Goal: Task Accomplishment & Management: Manage account settings

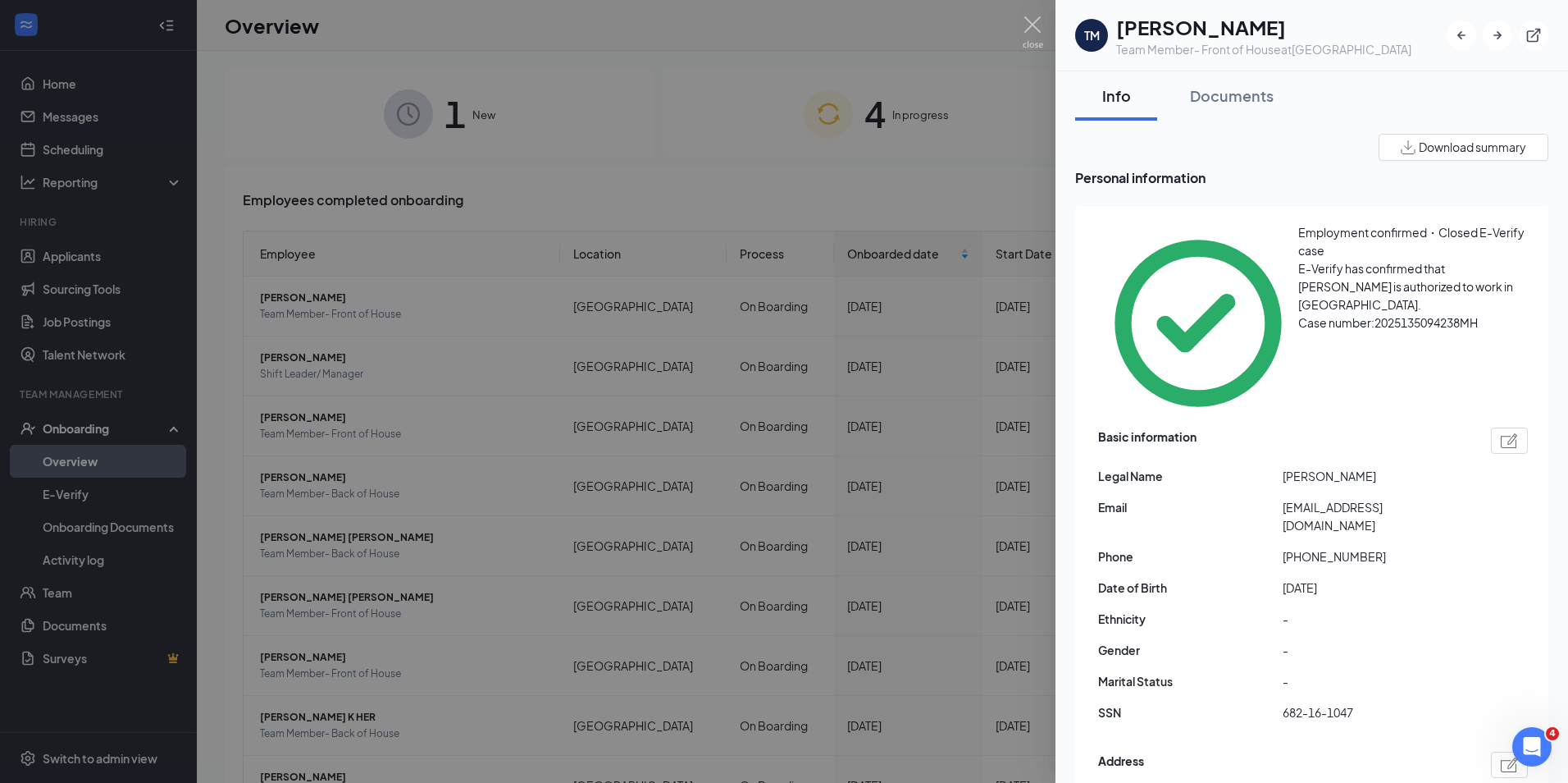
click at [643, 179] on div at bounding box center [784, 391] width 1568 height 783
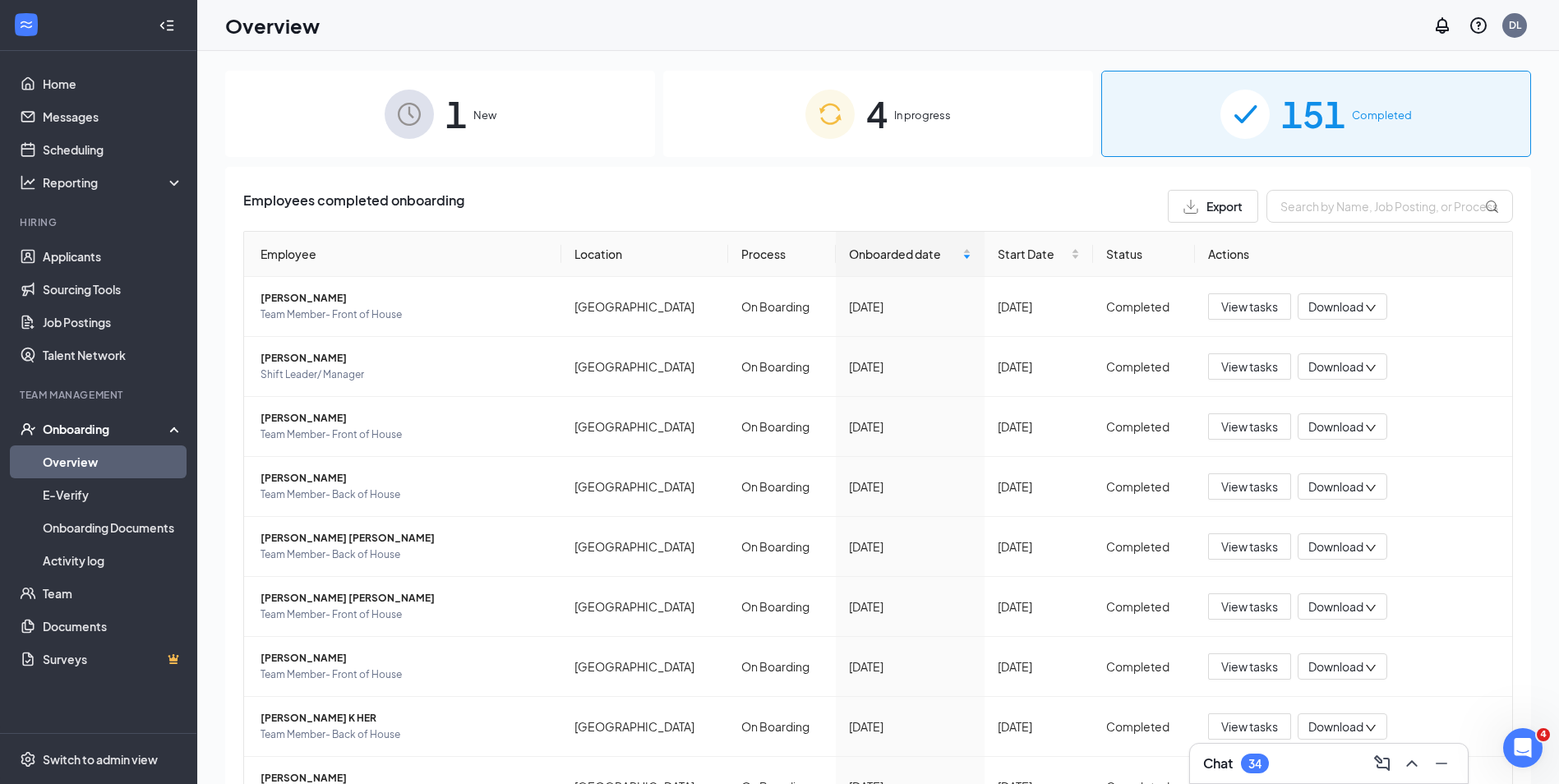
click at [822, 134] on img at bounding box center [830, 114] width 49 height 49
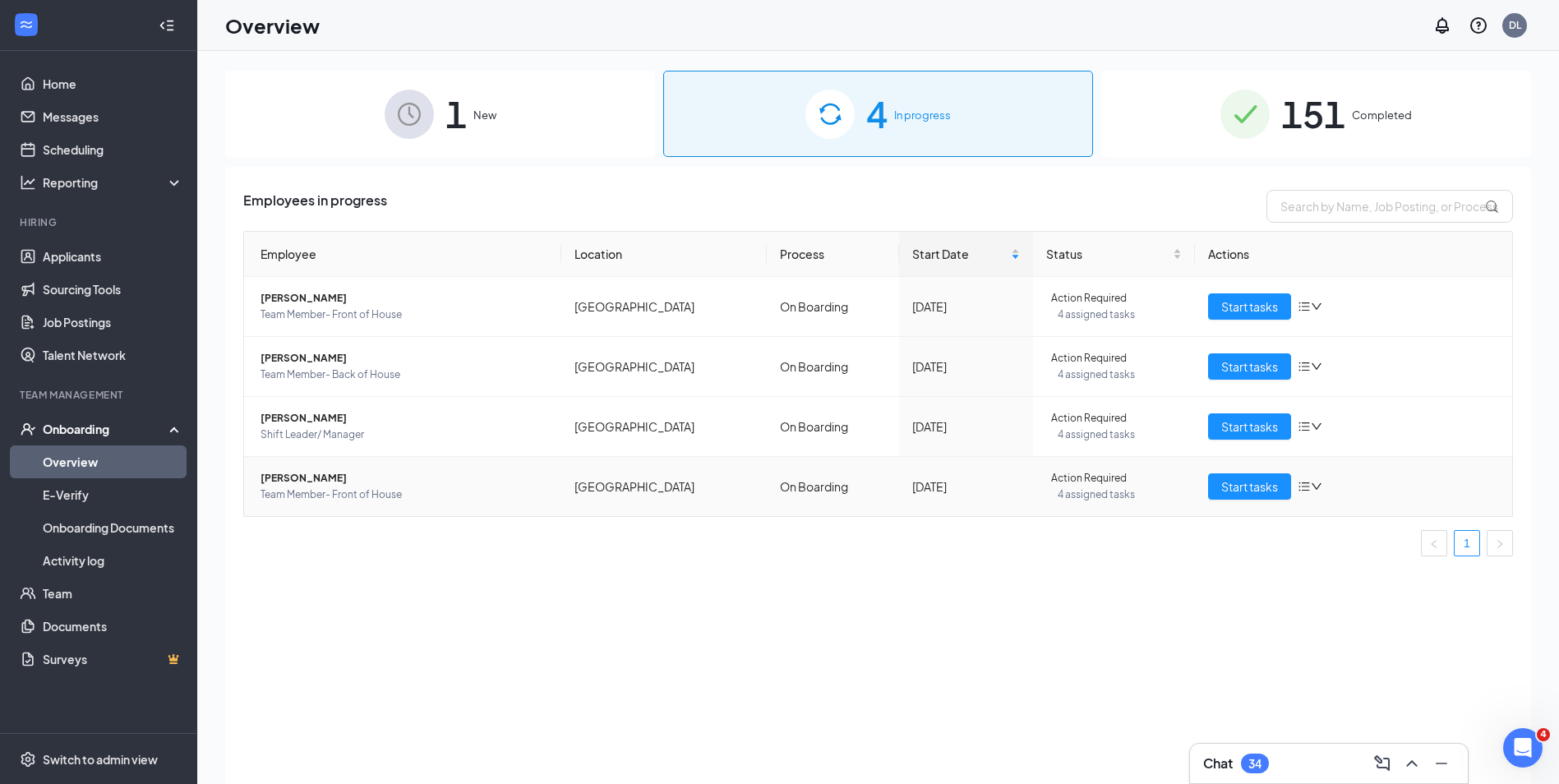
click at [1316, 483] on icon "down" at bounding box center [1316, 487] width 12 height 12
click at [1365, 575] on div "Remove from onboarding" at bounding box center [1378, 564] width 140 height 18
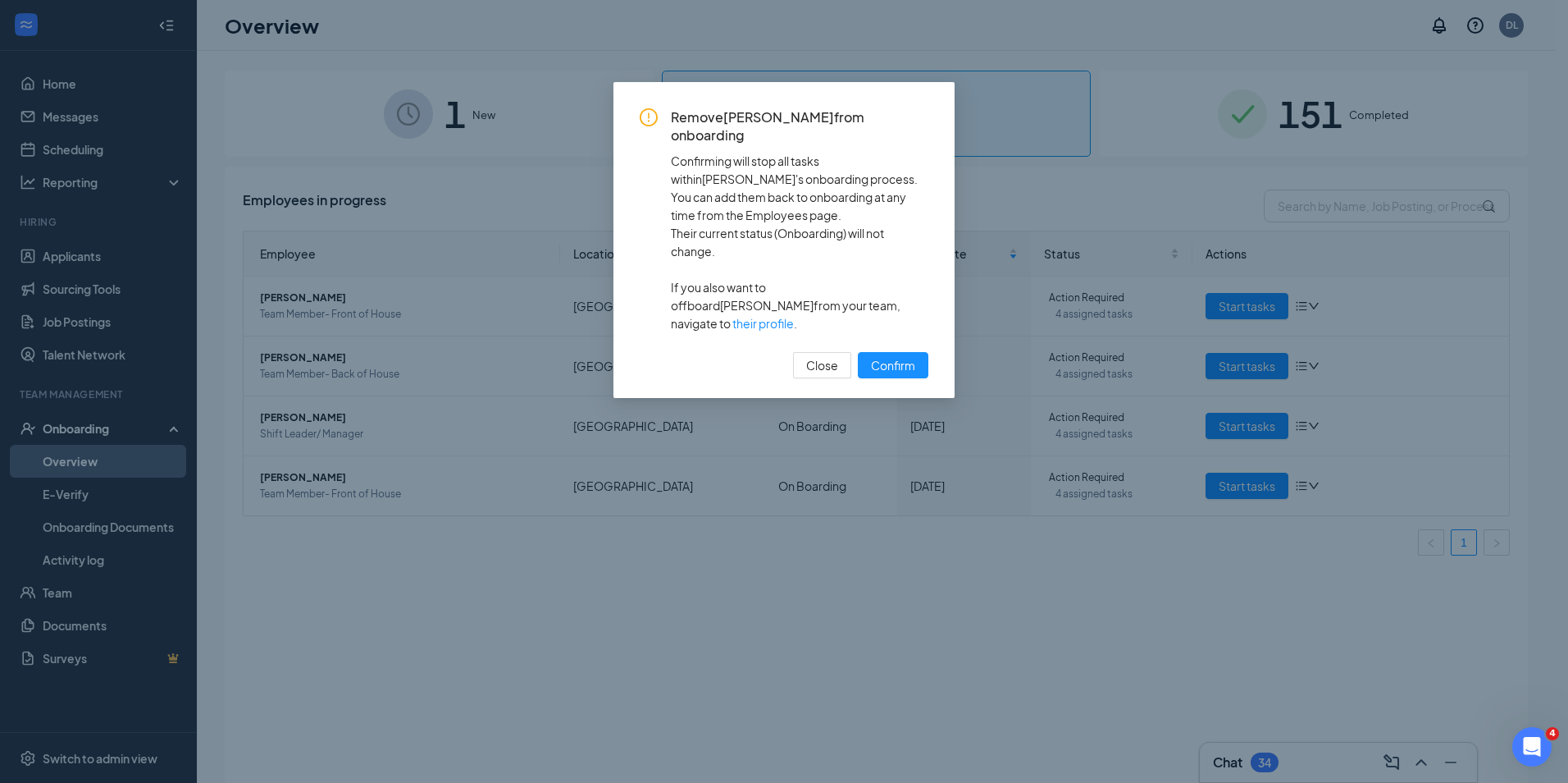
click at [929, 279] on div "Remove [PERSON_NAME] from onboarding Confirming will stop all tasks within [PER…" at bounding box center [784, 241] width 341 height 316
drag, startPoint x: 926, startPoint y: 279, endPoint x: 910, endPoint y: 513, distance: 234.5
click at [910, 513] on div "Remove [PERSON_NAME] from onboarding Confirming will stop all tasks within [PER…" at bounding box center [784, 391] width 1568 height 783
click at [810, 352] on button "Close" at bounding box center [822, 365] width 59 height 26
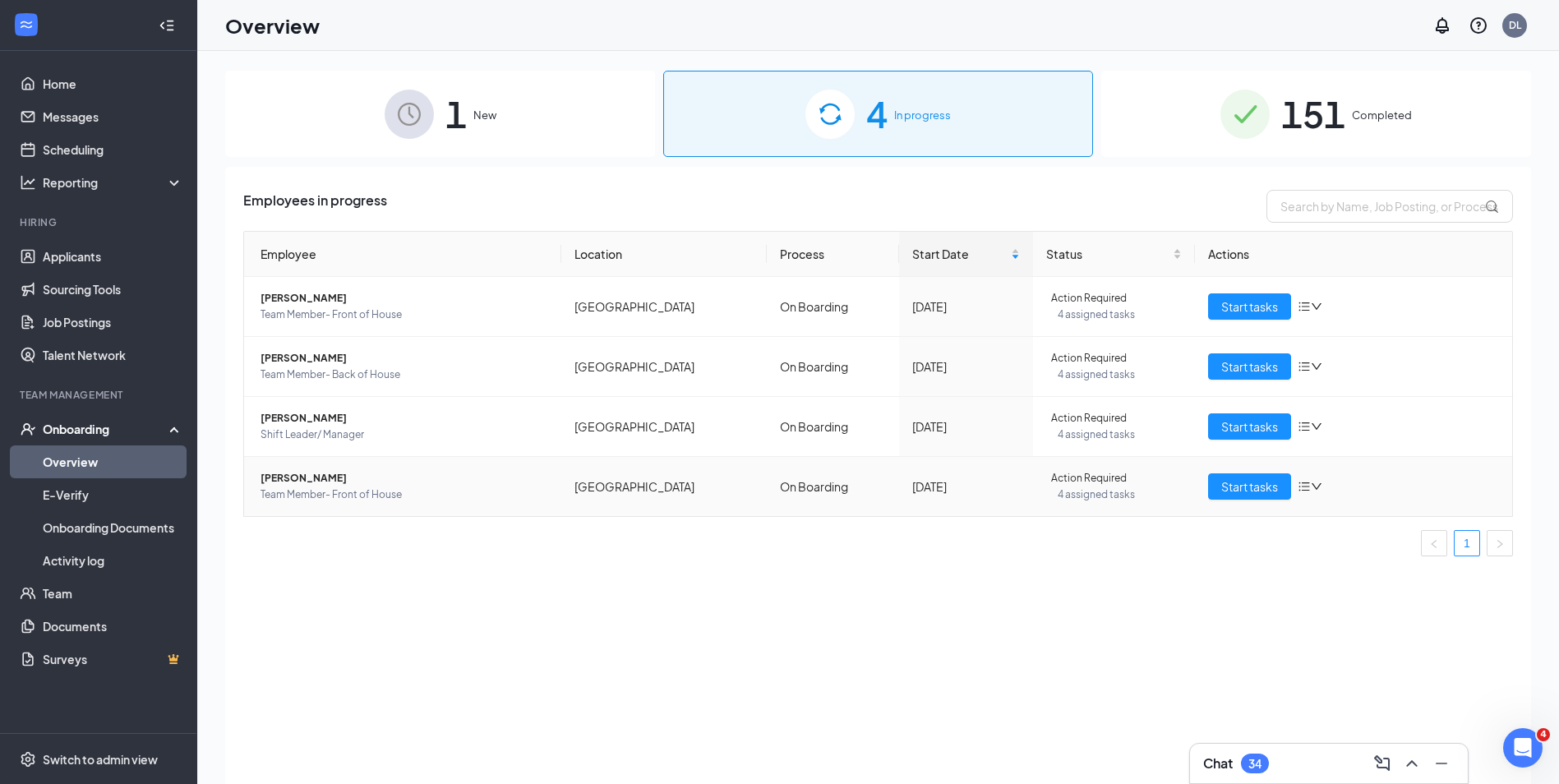
click at [347, 484] on span "[PERSON_NAME]" at bounding box center [404, 478] width 288 height 16
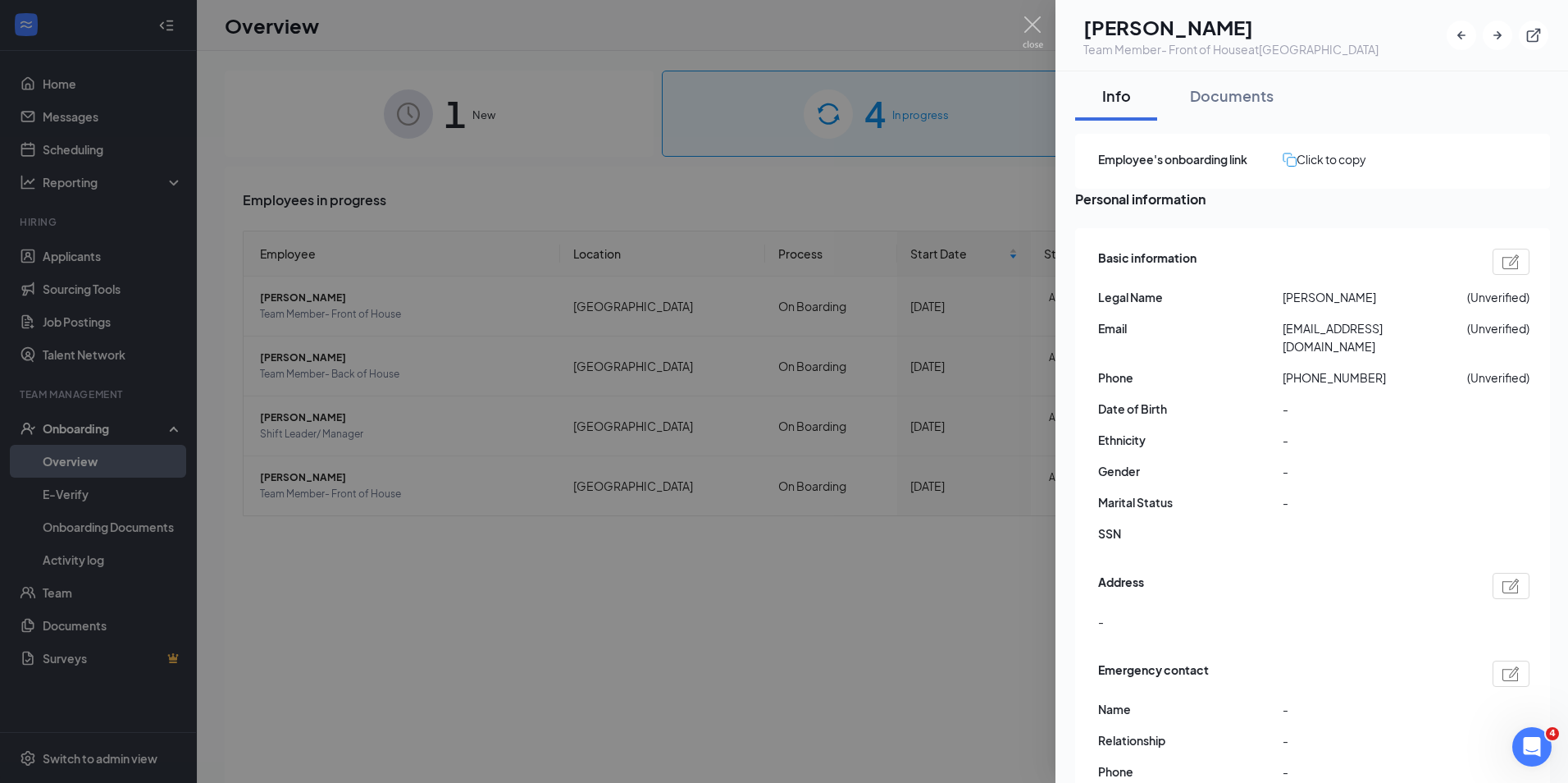
click at [399, 586] on div at bounding box center [784, 391] width 1568 height 783
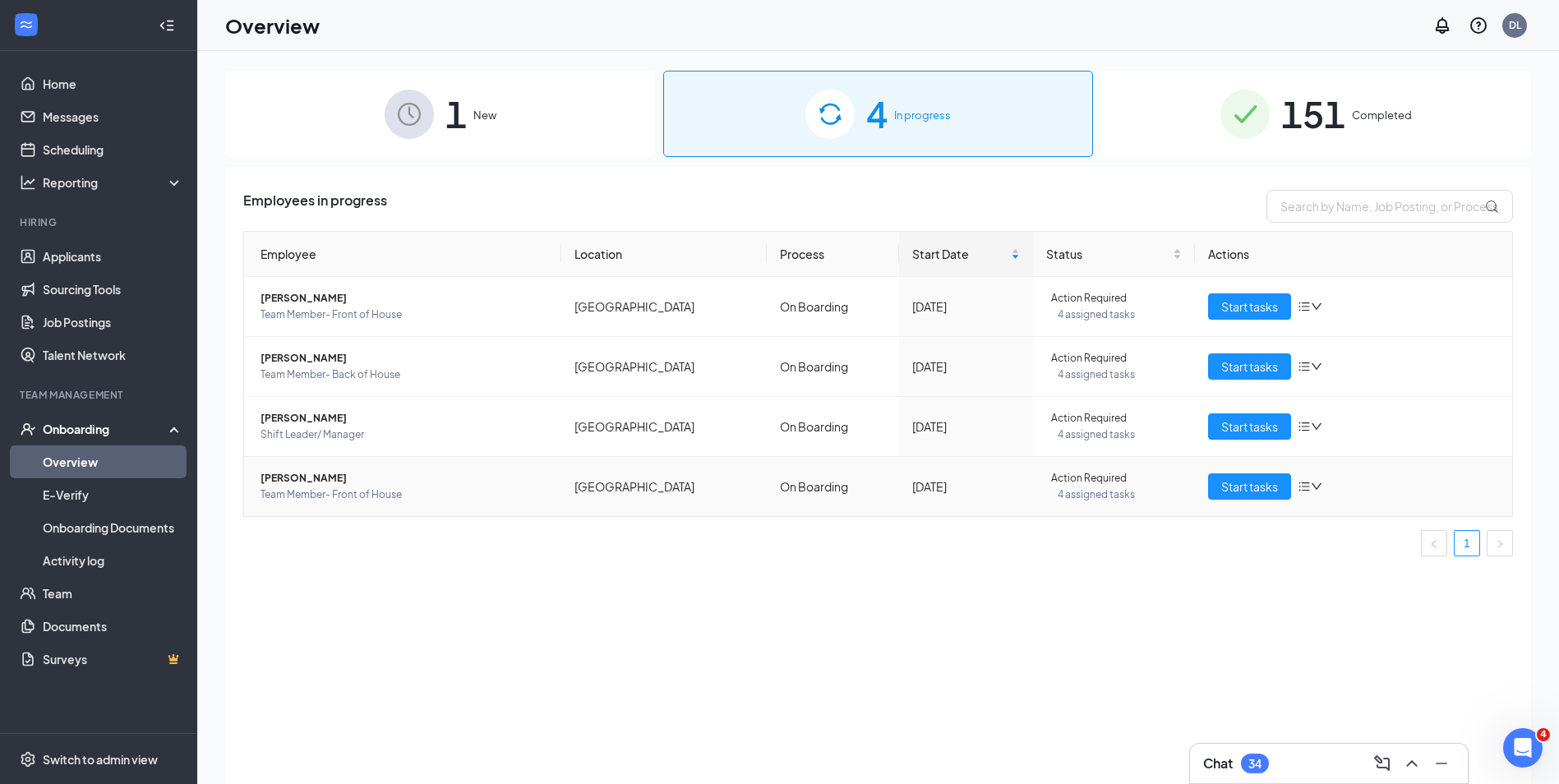
click at [1321, 486] on icon "down" at bounding box center [1316, 487] width 12 height 12
click at [1330, 575] on div "Remove from onboarding" at bounding box center [1378, 564] width 140 height 18
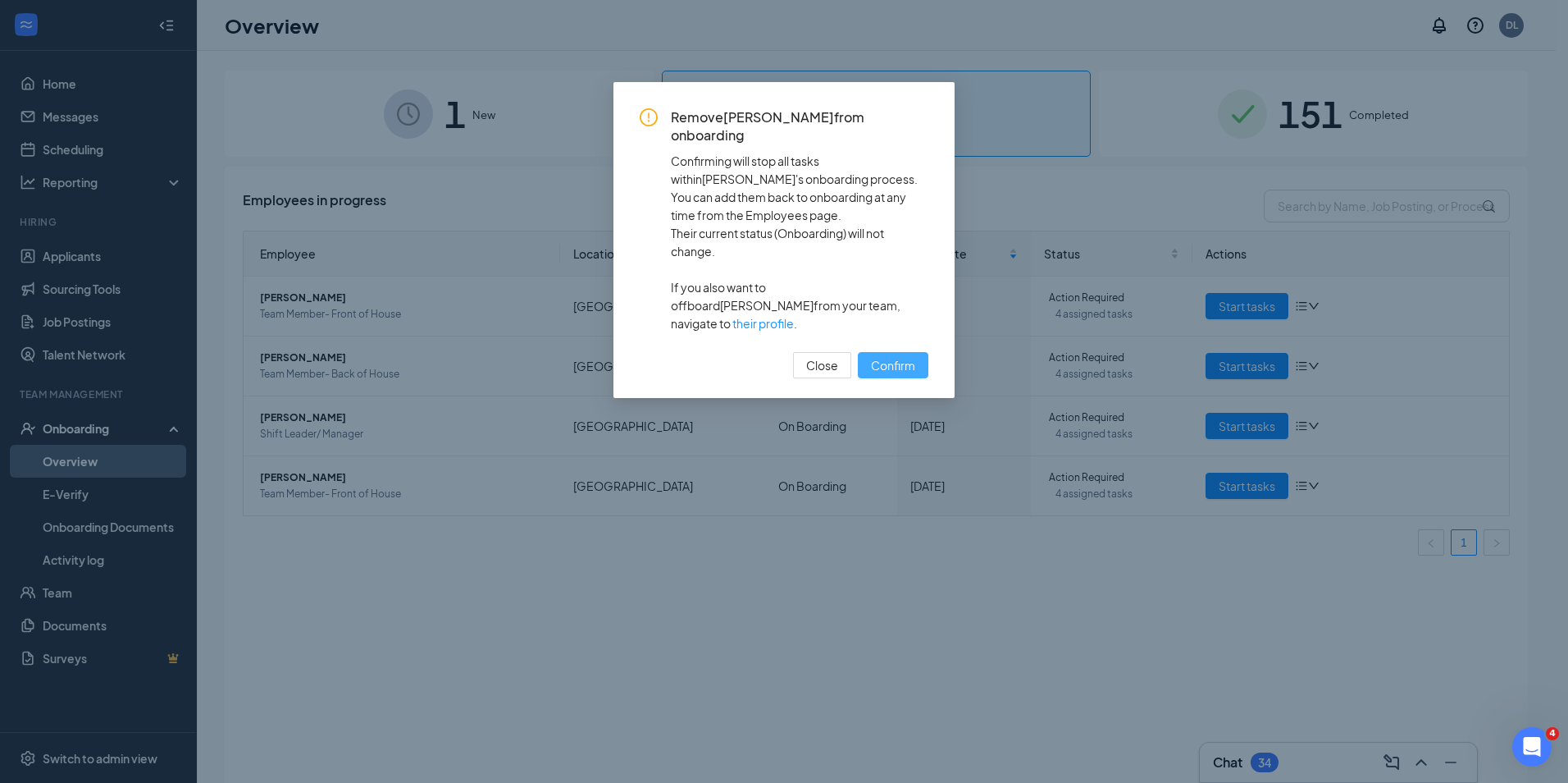
click at [888, 356] on span "Confirm" at bounding box center [893, 365] width 44 height 18
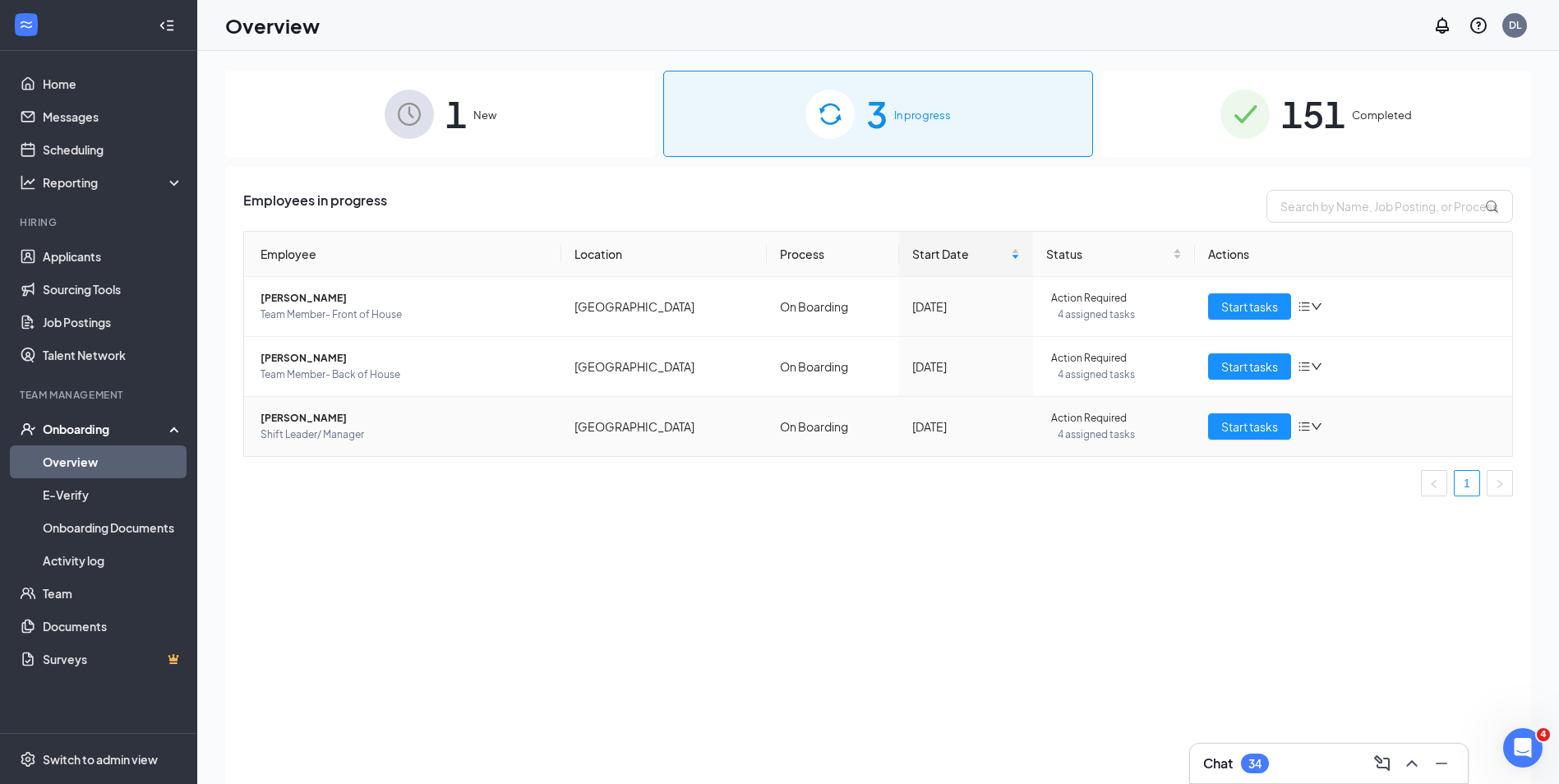
click at [1317, 421] on icon "down" at bounding box center [1316, 426] width 12 height 12
click at [1336, 514] on div "Remove from onboarding" at bounding box center [1378, 505] width 140 height 18
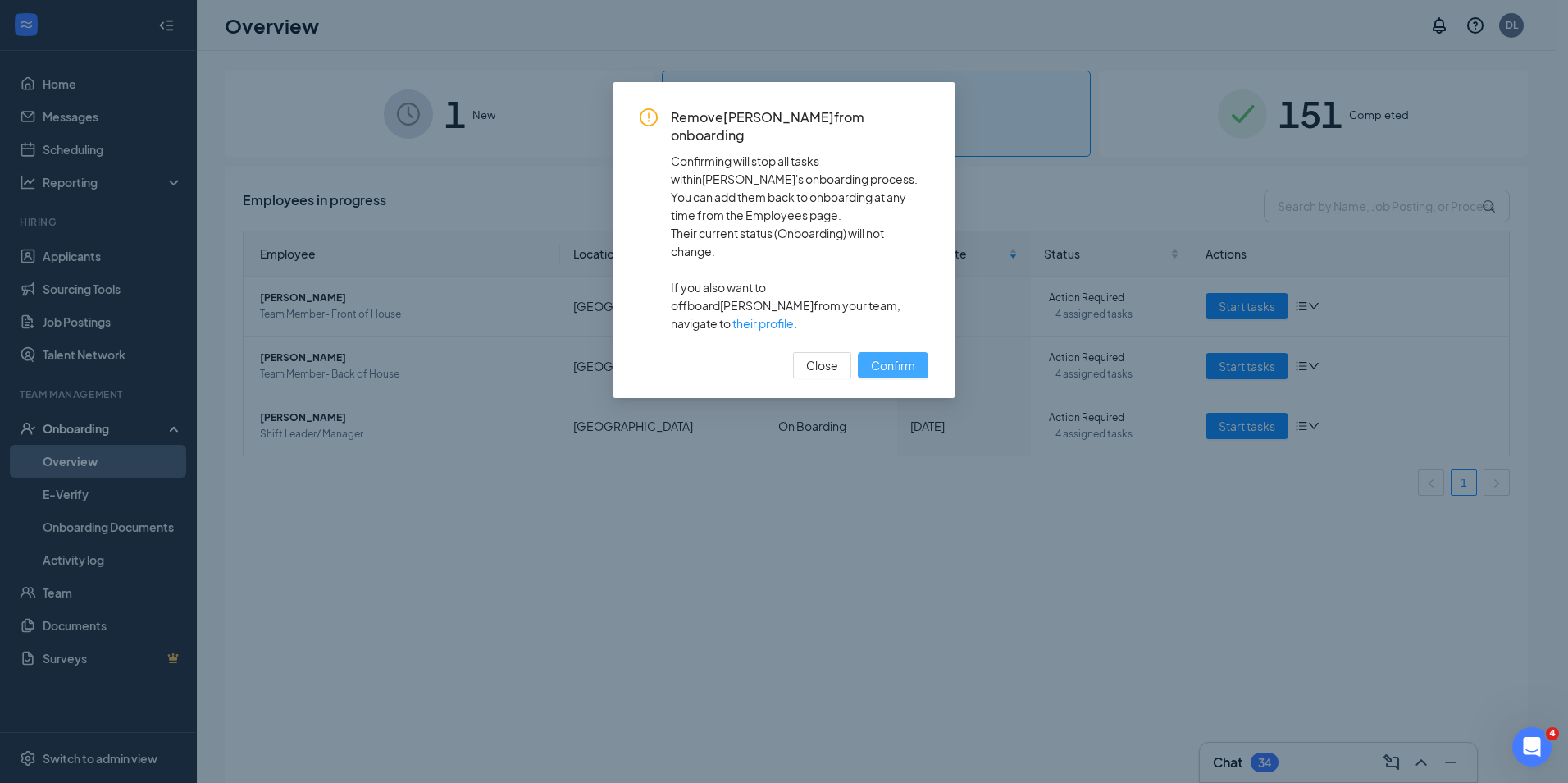
click at [886, 356] on span "Confirm" at bounding box center [893, 365] width 44 height 18
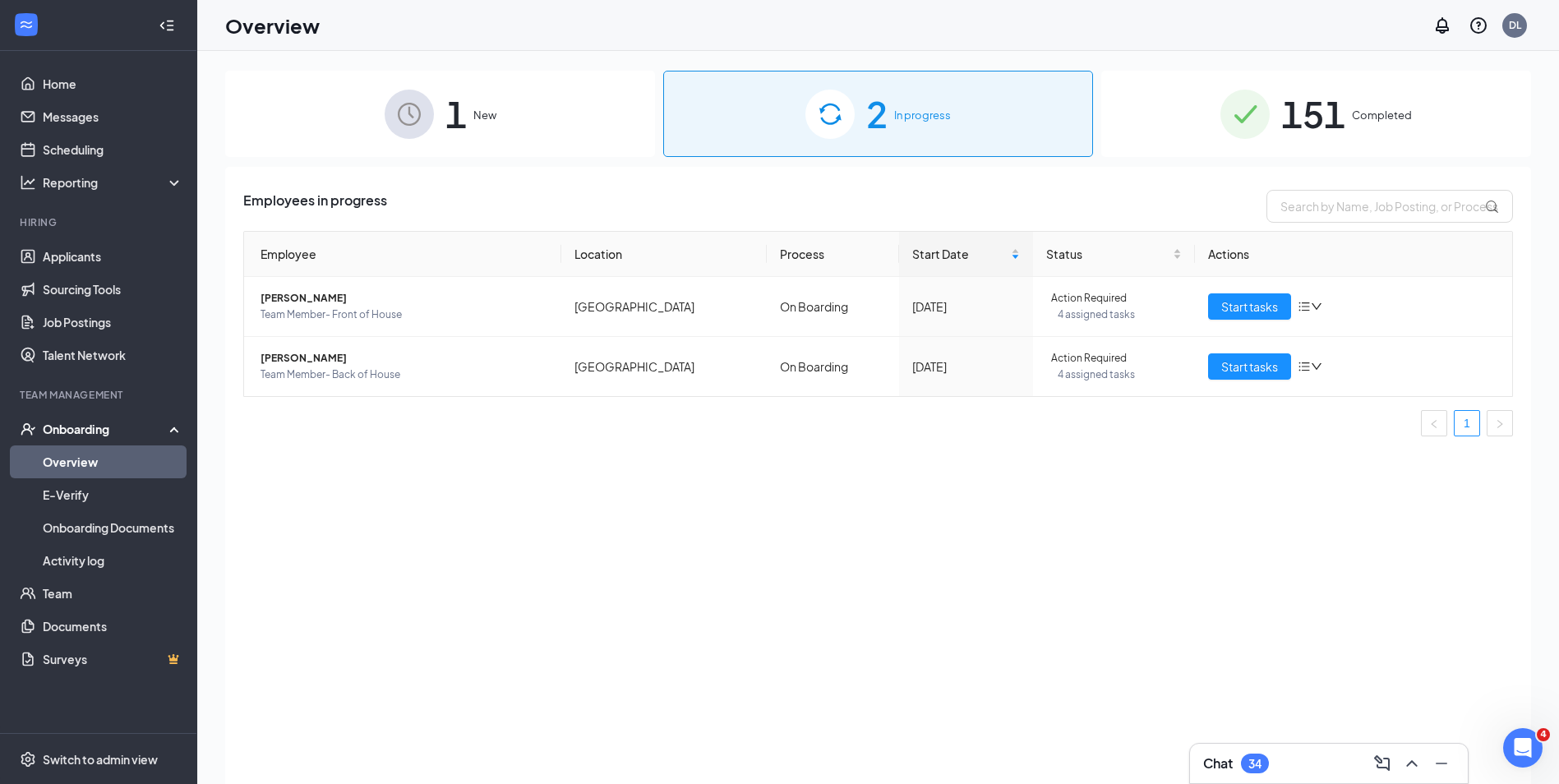
click at [1357, 107] on span "Completed" at bounding box center [1382, 114] width 60 height 16
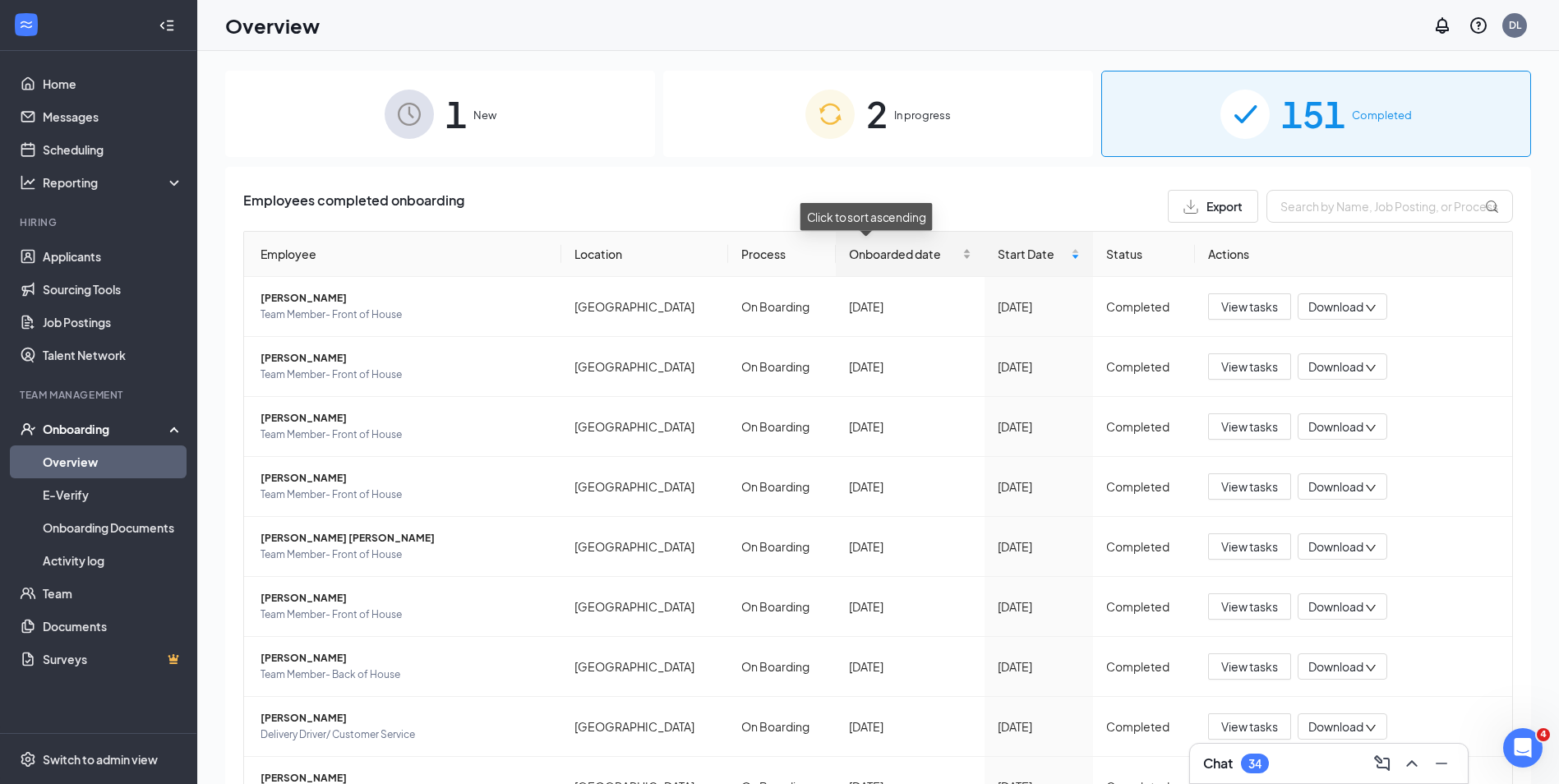
click at [849, 245] on div "Onboarded date" at bounding box center [910, 254] width 123 height 18
click at [849, 255] on span "Onboarded date" at bounding box center [903, 254] width 110 height 18
